Goal: Navigation & Orientation: Find specific page/section

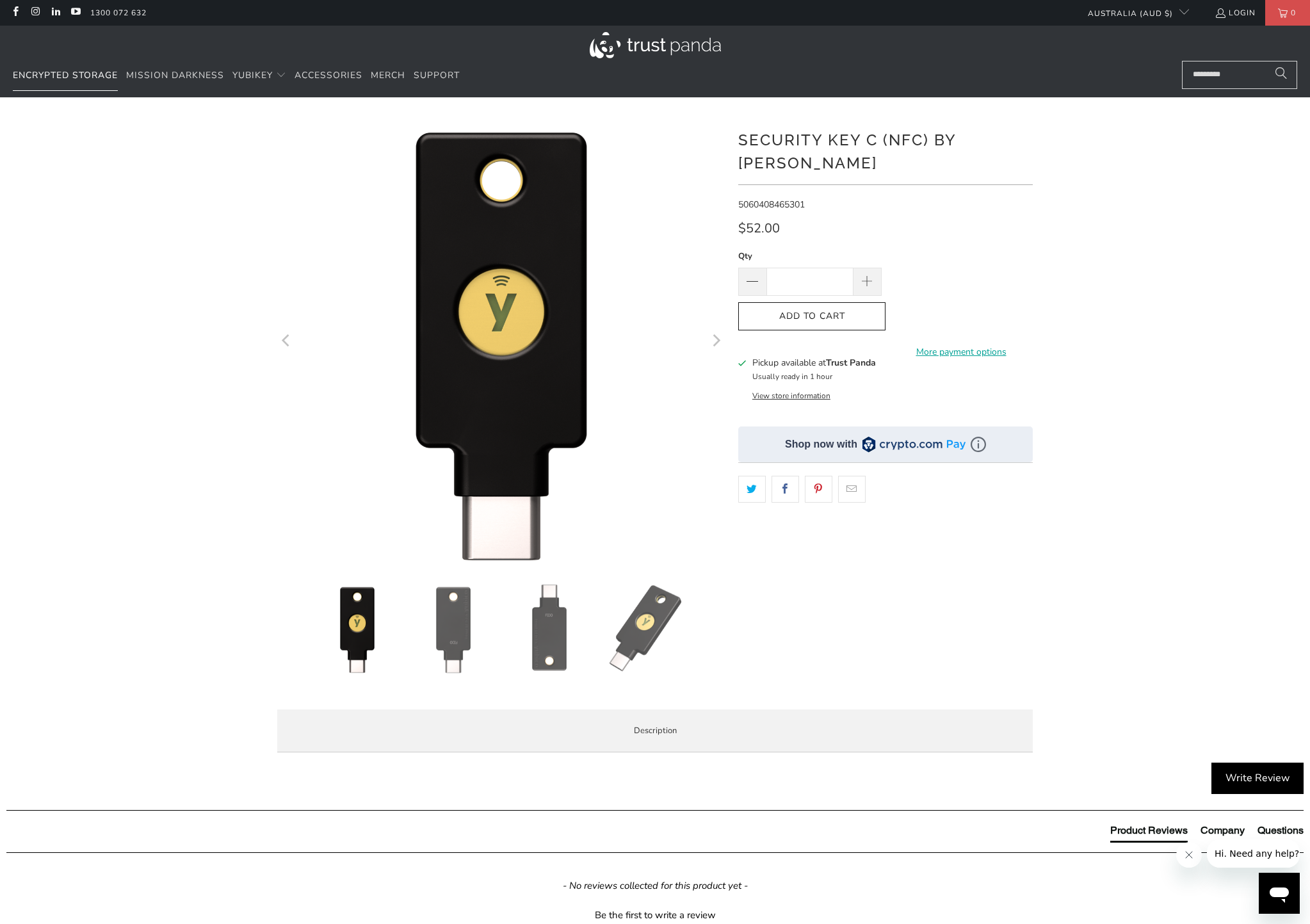
click at [69, 75] on span "Encrypted Storage" at bounding box center [65, 75] width 105 height 12
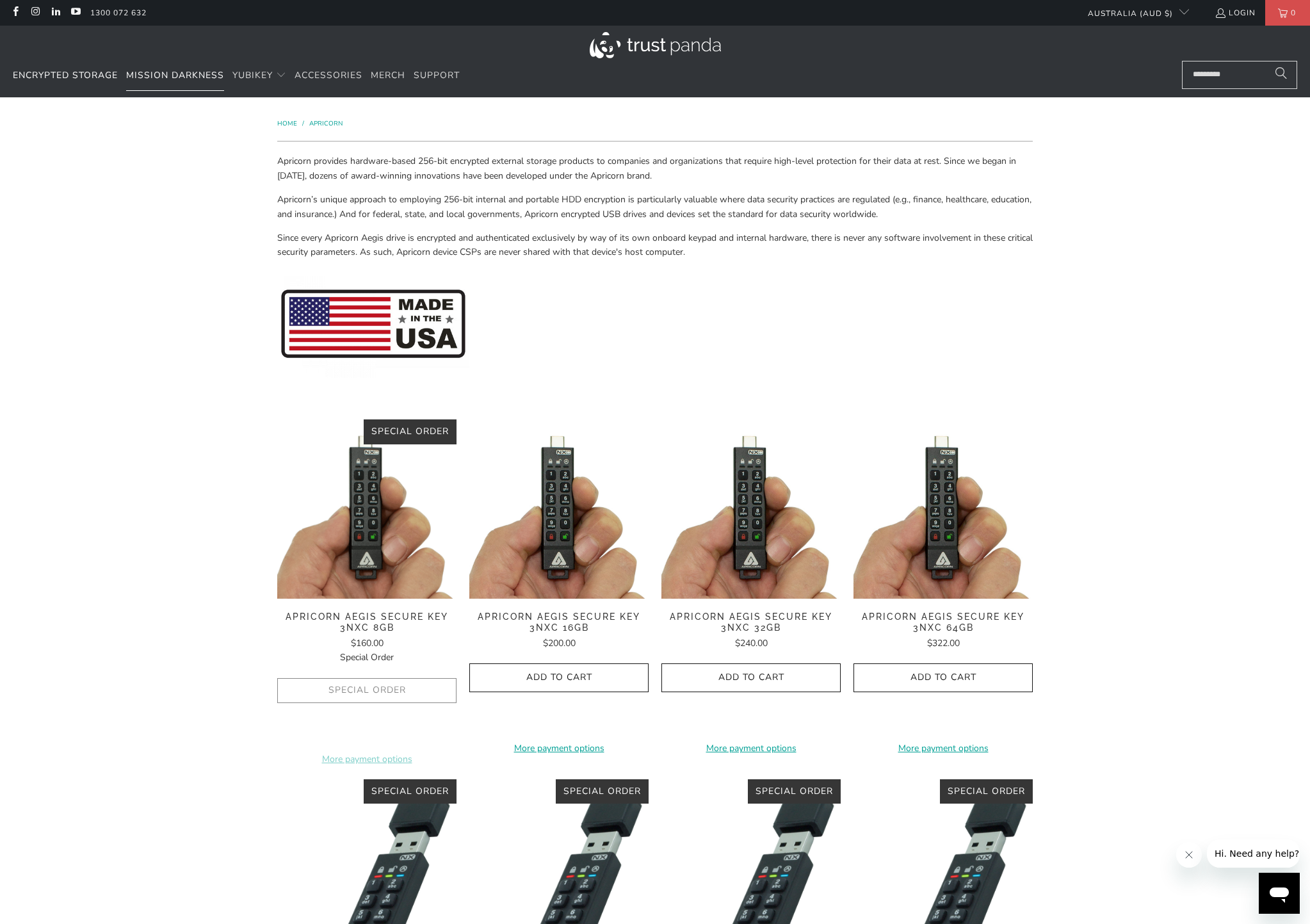
click at [169, 84] on link "Mission Darkness" at bounding box center [175, 76] width 98 height 30
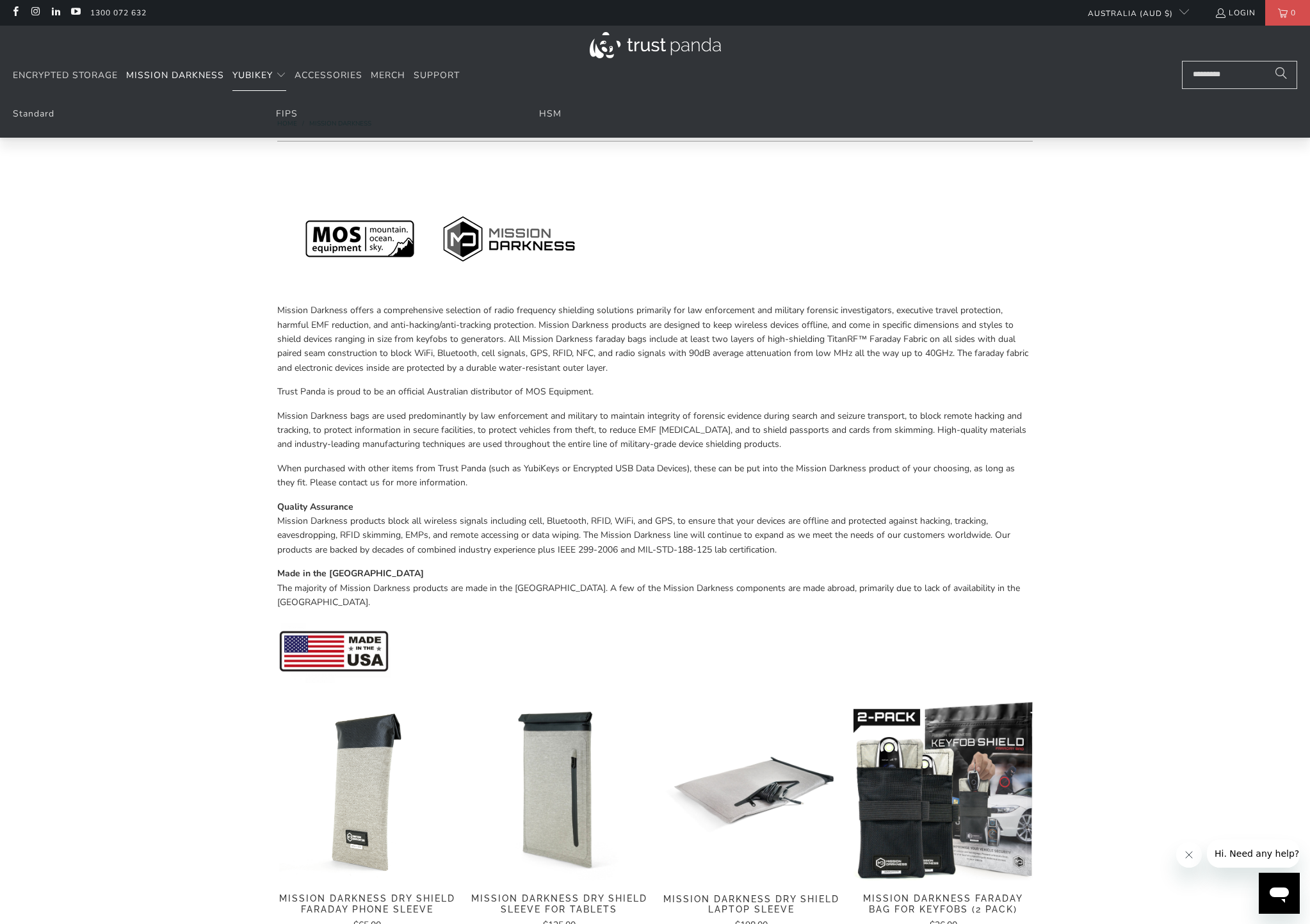
click at [267, 75] on span "YubiKey" at bounding box center [252, 75] width 40 height 12
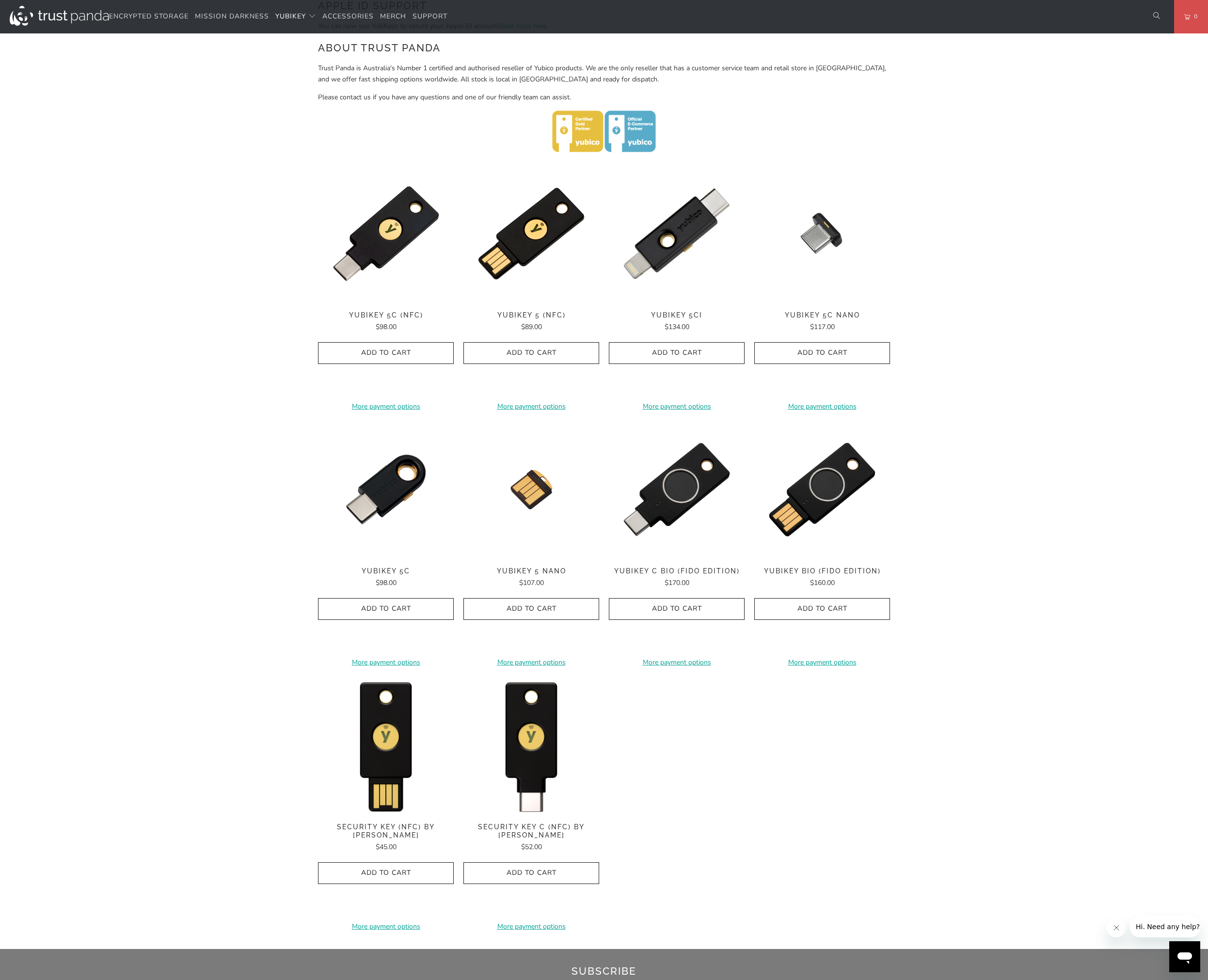
scroll to position [385, 0]
